Goal: Information Seeking & Learning: Learn about a topic

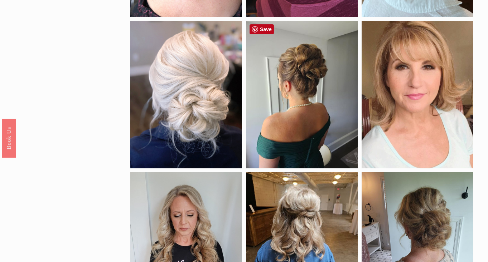
scroll to position [183, 0]
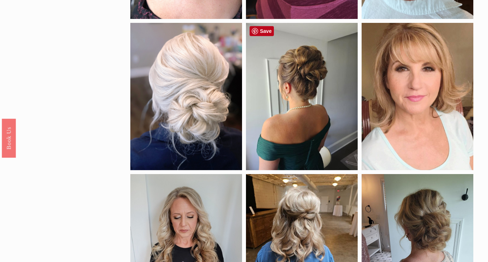
click at [265, 74] on div at bounding box center [302, 97] width 112 height 148
click at [267, 31] on link "Save" at bounding box center [261, 31] width 24 height 10
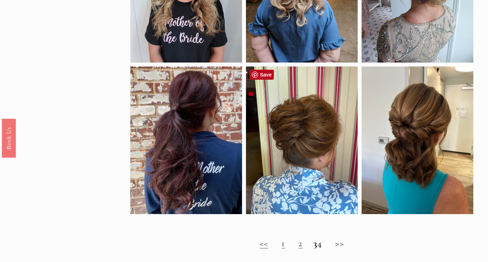
scroll to position [434, 0]
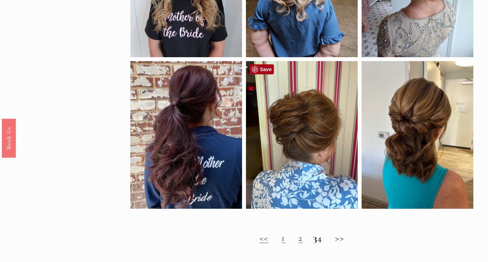
click at [263, 72] on link "Save" at bounding box center [261, 69] width 24 height 10
click at [298, 240] on link "2" at bounding box center [300, 238] width 4 height 12
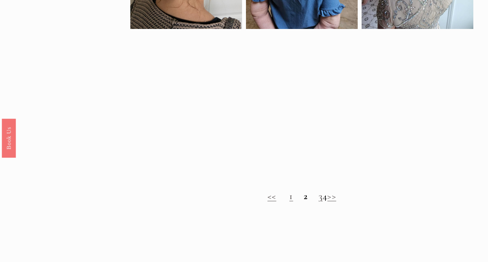
scroll to position [500, 0]
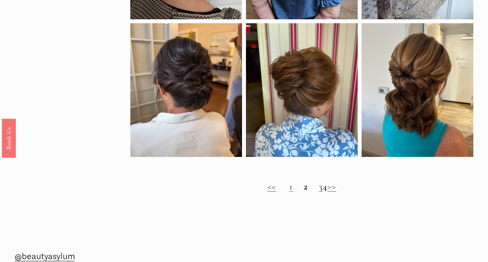
click at [319, 188] on link "3" at bounding box center [321, 187] width 4 height 12
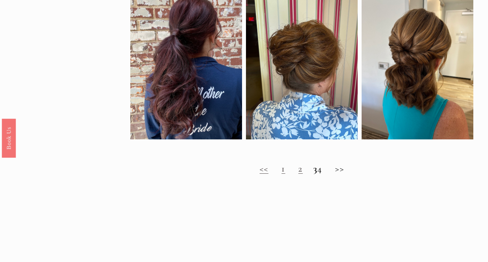
scroll to position [504, 0]
click at [325, 172] on h2 "<< 1 2 3 4 >>" at bounding box center [301, 168] width 343 height 11
click at [326, 170] on h2 "<< 1 2 3 4 >>" at bounding box center [301, 168] width 343 height 11
click at [348, 170] on h2 "<< 1 2 3 4 >>" at bounding box center [301, 168] width 343 height 11
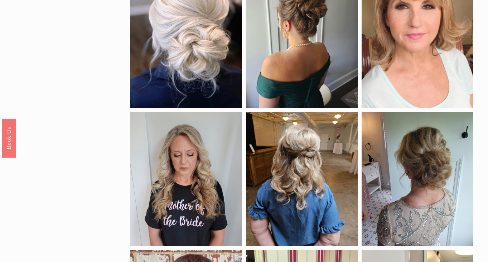
scroll to position [101, 0]
